Goal: Information Seeking & Learning: Learn about a topic

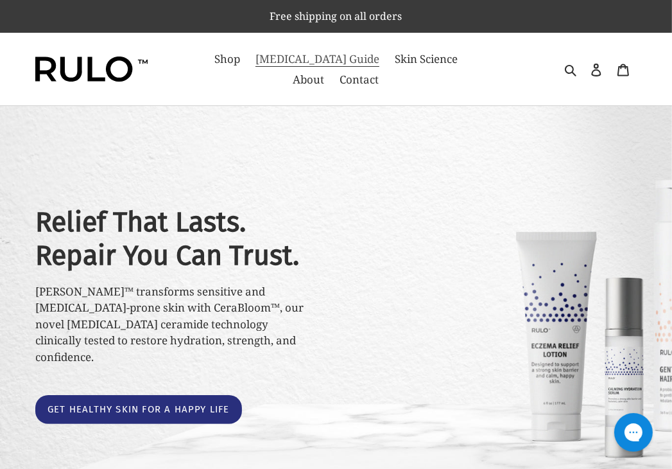
click at [293, 63] on span "[MEDICAL_DATA] Guide" at bounding box center [317, 58] width 124 height 15
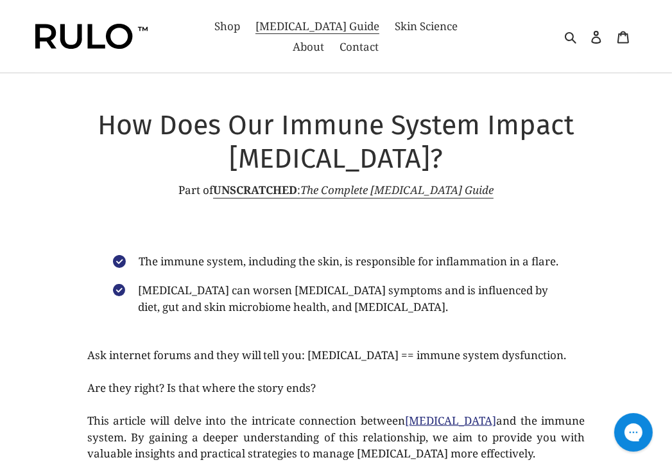
click at [85, 34] on img at bounding box center [91, 37] width 112 height 26
